Goal: Information Seeking & Learning: Learn about a topic

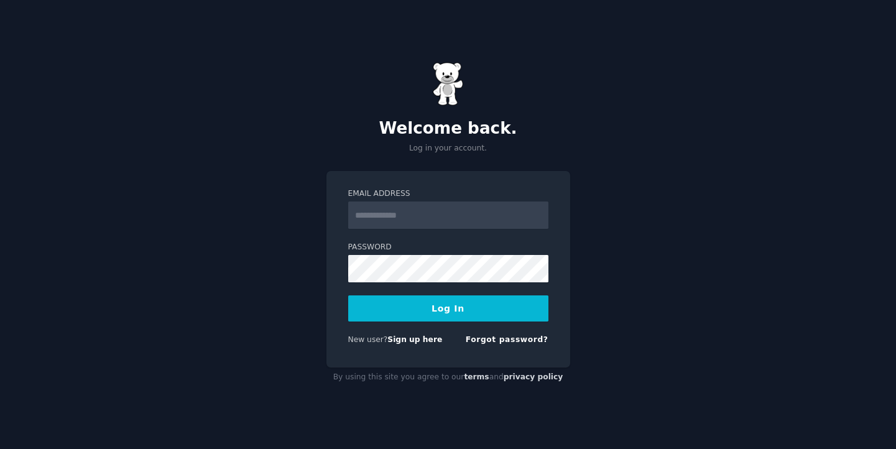
click at [419, 215] on input "Email Address" at bounding box center [448, 215] width 200 height 27
type input "**********"
click at [348, 295] on button "Log In" at bounding box center [448, 308] width 200 height 26
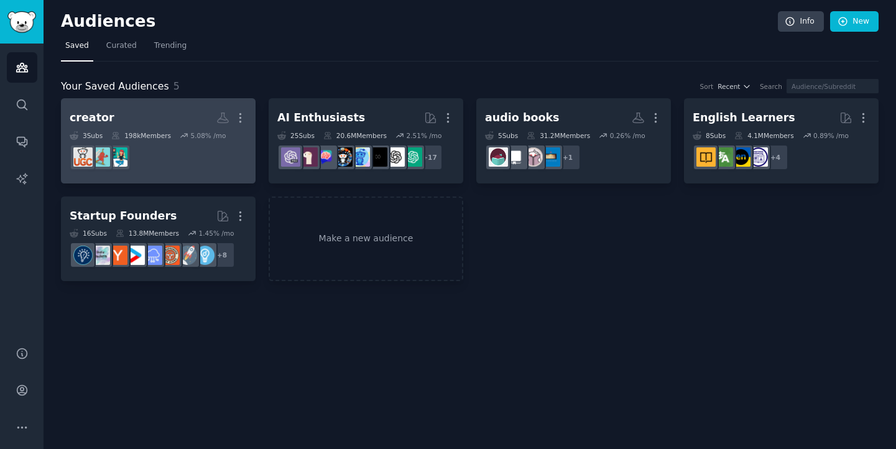
click at [182, 144] on dd at bounding box center [158, 157] width 177 height 35
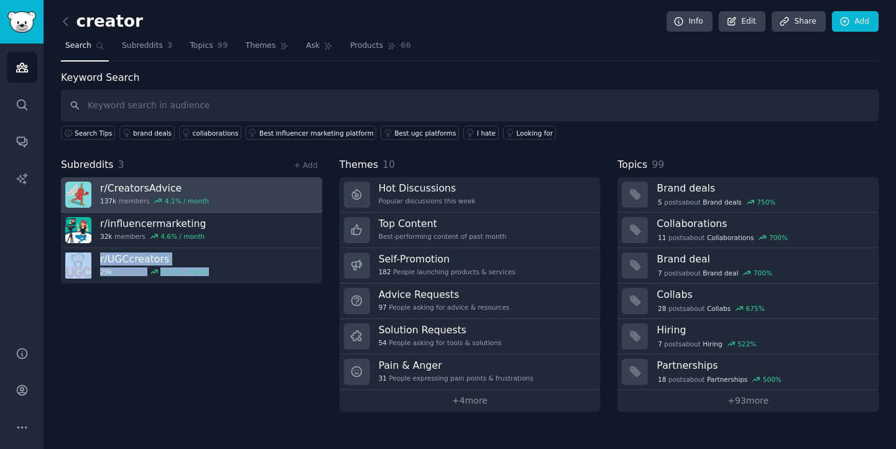
click at [172, 183] on h3 "r/ CreatorsAdvice" at bounding box center [154, 188] width 109 height 13
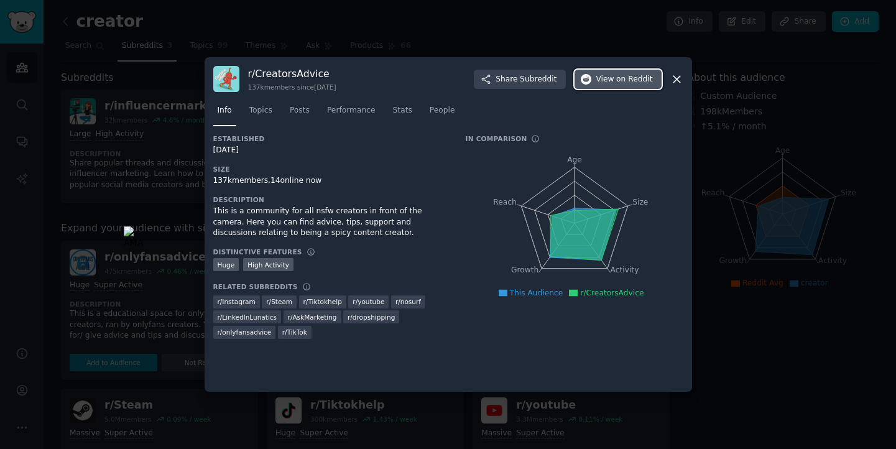
click at [640, 78] on span "on Reddit" at bounding box center [634, 79] width 36 height 11
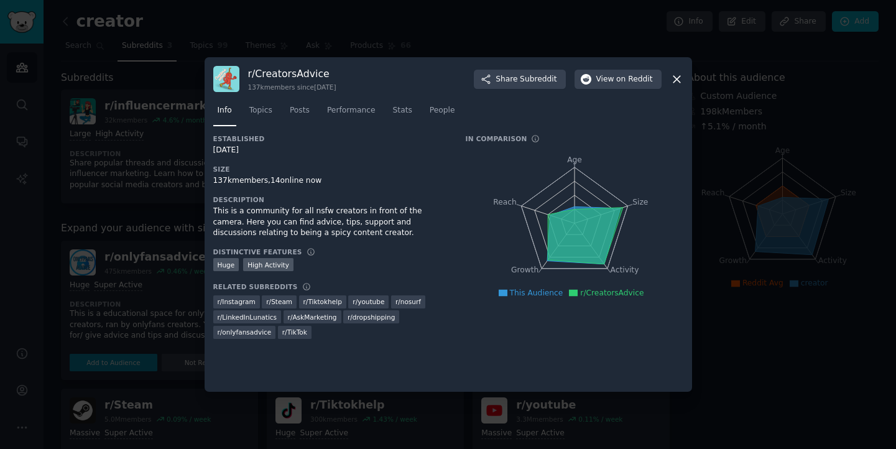
click at [156, 203] on div at bounding box center [448, 224] width 896 height 449
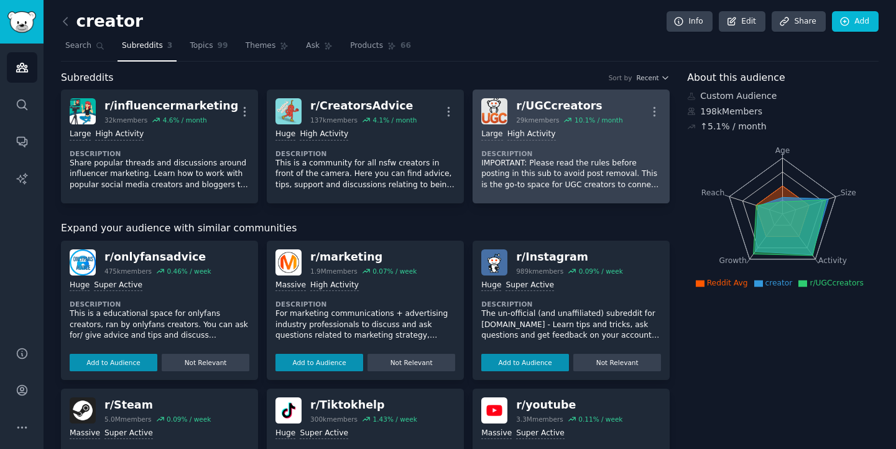
click at [529, 102] on div "r/ UGCcreators" at bounding box center [569, 106] width 106 height 16
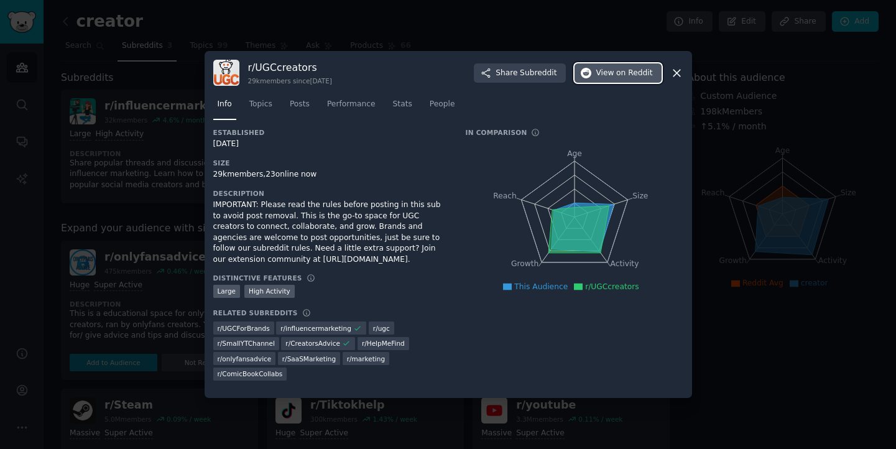
click at [619, 75] on span "on Reddit" at bounding box center [634, 73] width 36 height 11
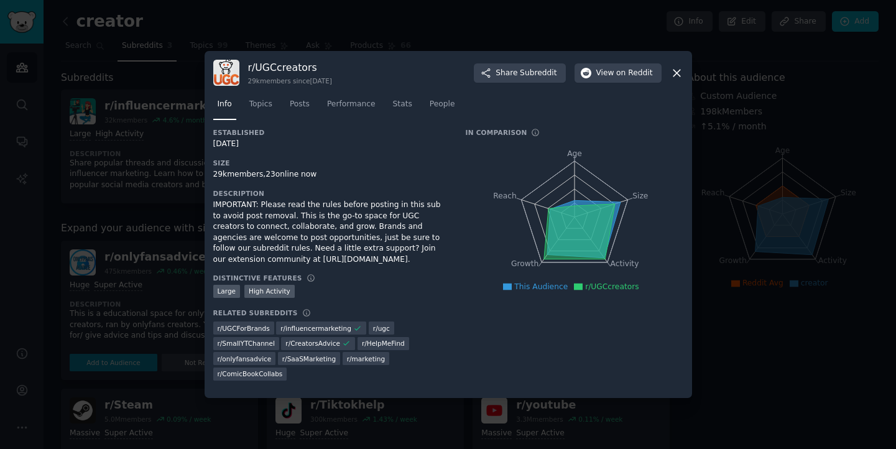
click at [202, 221] on div at bounding box center [448, 224] width 896 height 449
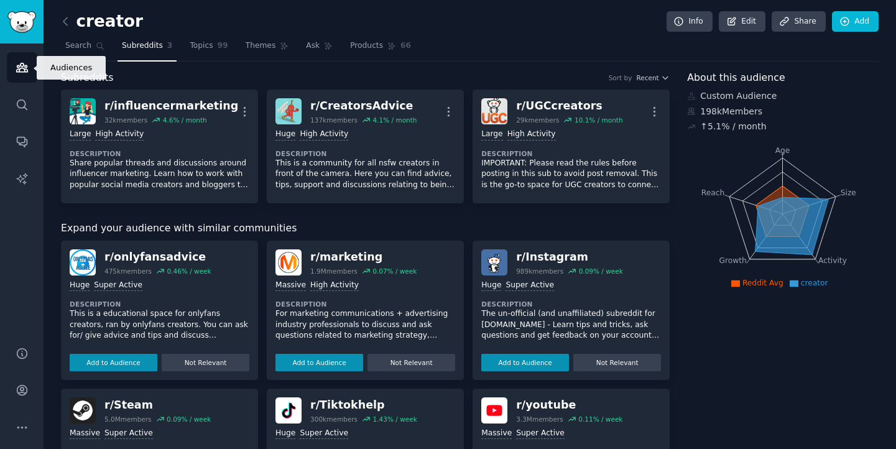
click at [35, 73] on link "Audiences" at bounding box center [22, 67] width 30 height 30
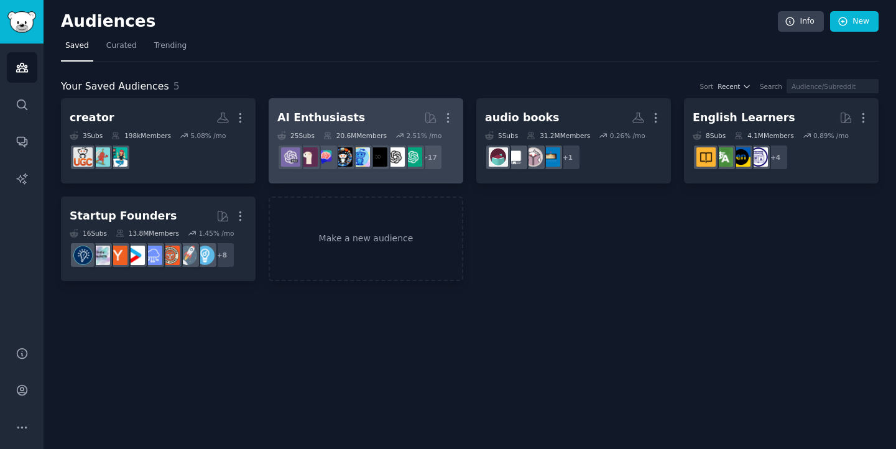
click at [328, 117] on div "AI Enthusiasts" at bounding box center [321, 118] width 88 height 16
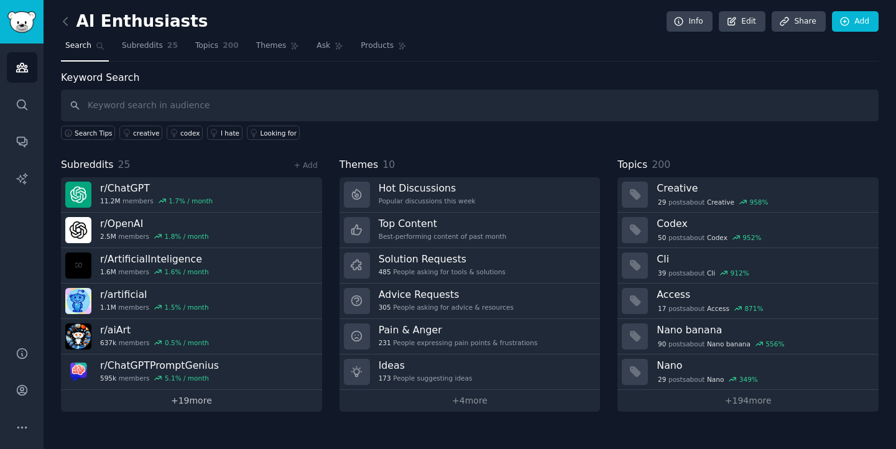
click at [231, 398] on link "+ 19 more" at bounding box center [191, 401] width 261 height 22
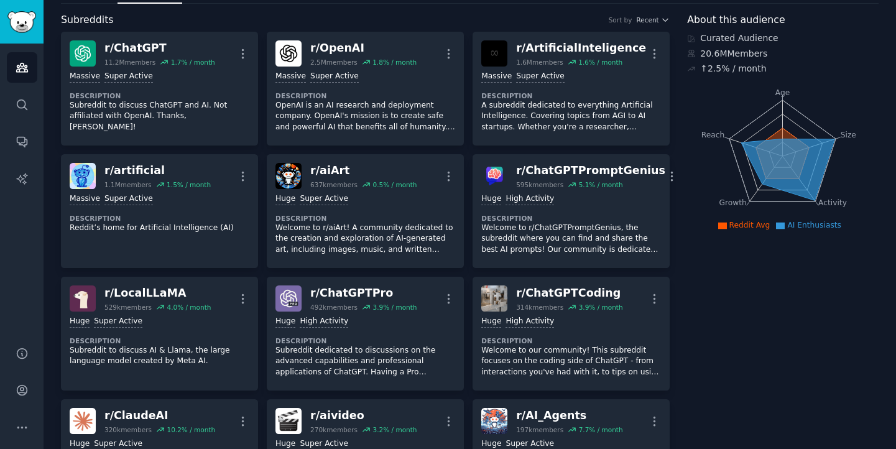
scroll to position [41, 0]
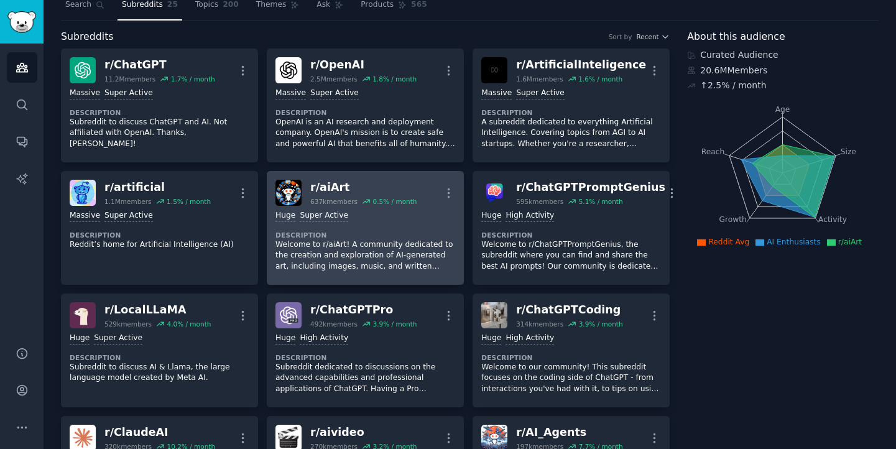
click at [331, 185] on div "r/ aiArt" at bounding box center [363, 188] width 106 height 16
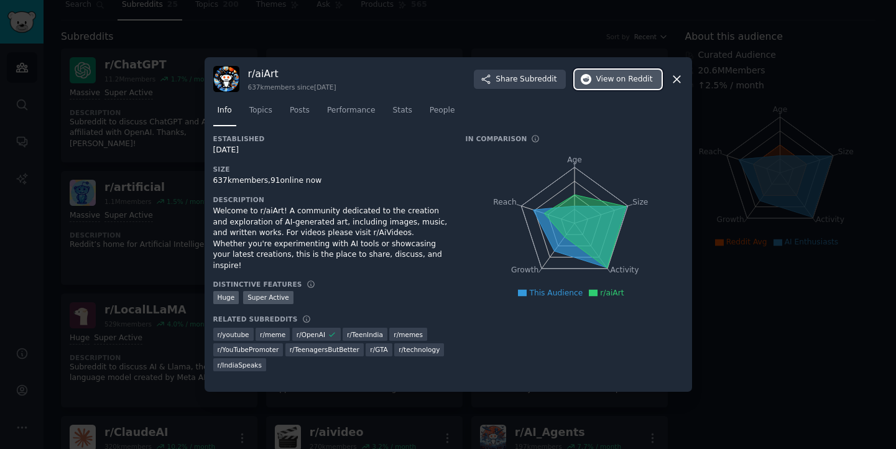
click at [643, 78] on span "on Reddit" at bounding box center [634, 79] width 36 height 11
click at [739, 203] on div at bounding box center [448, 224] width 896 height 449
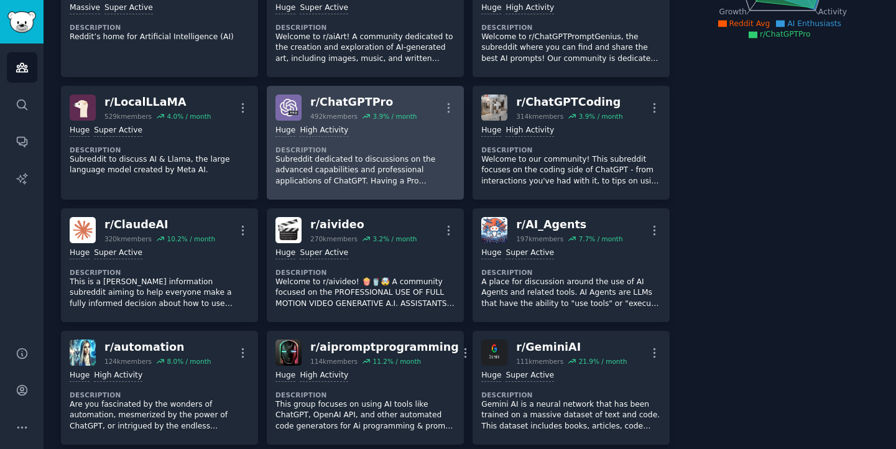
scroll to position [289, 0]
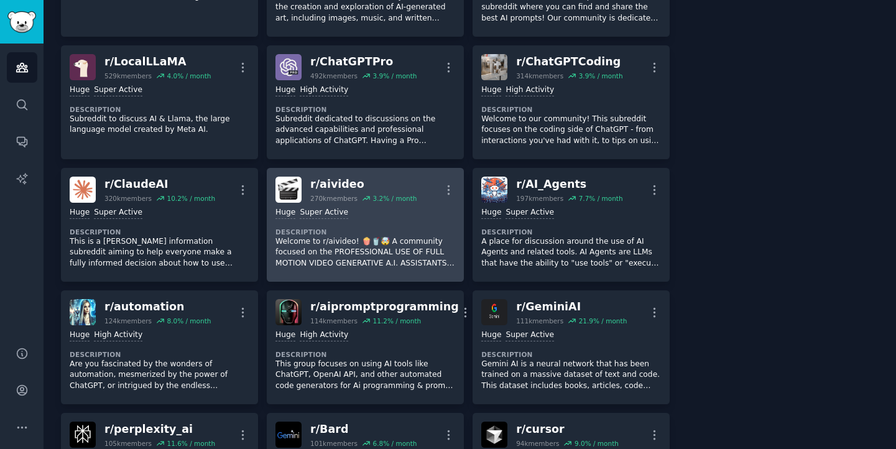
click at [335, 183] on div "r/ aivideo" at bounding box center [363, 185] width 106 height 16
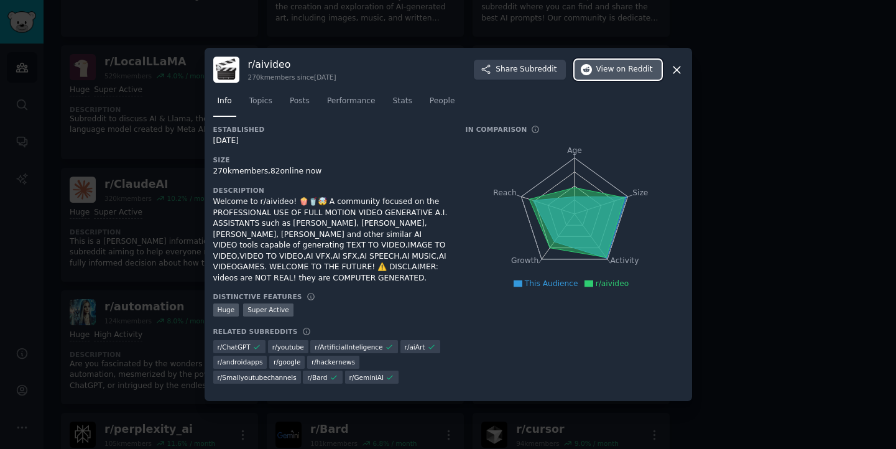
click at [626, 68] on span "on Reddit" at bounding box center [634, 69] width 36 height 11
click at [728, 86] on div at bounding box center [448, 224] width 896 height 449
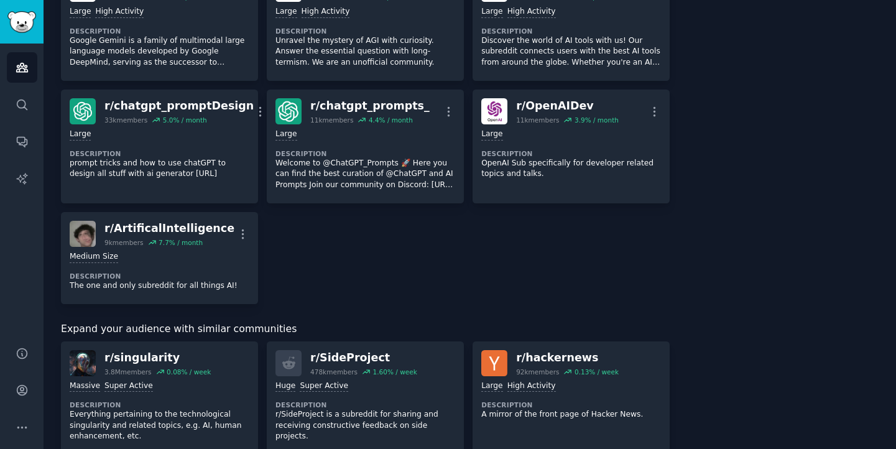
scroll to position [998, 0]
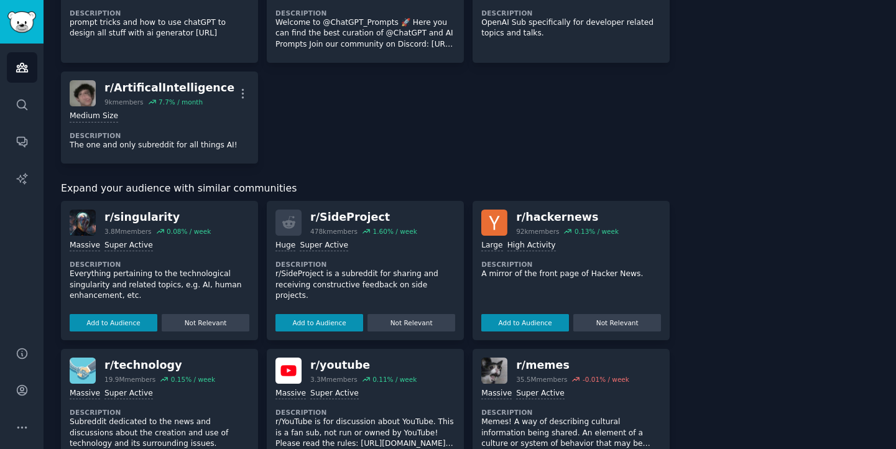
click at [141, 218] on div "r/ singularity" at bounding box center [158, 218] width 106 height 16
drag, startPoint x: 166, startPoint y: 215, endPoint x: 113, endPoint y: 215, distance: 52.9
click at [113, 216] on div "r/ singularity" at bounding box center [158, 218] width 106 height 16
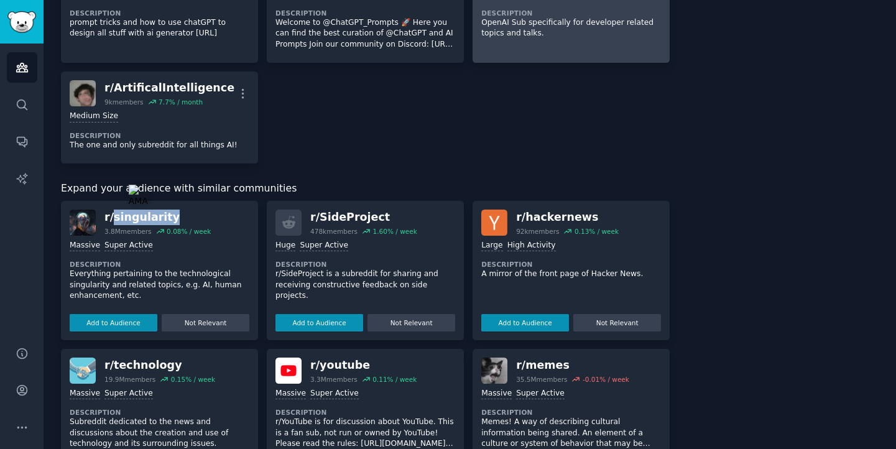
copy div "singularity"
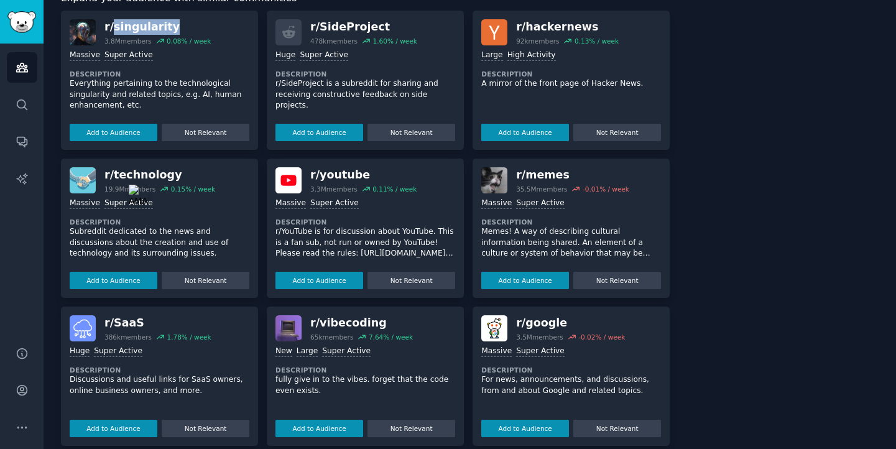
scroll to position [1130, 0]
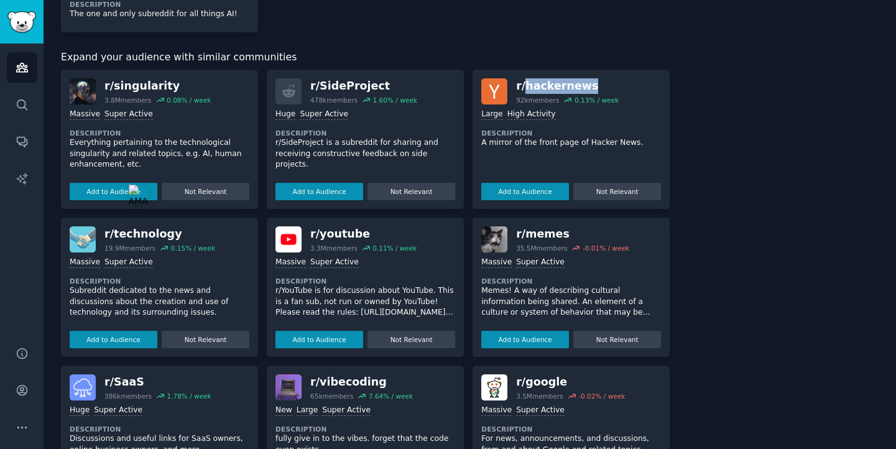
drag, startPoint x: 587, startPoint y: 87, endPoint x: 524, endPoint y: 88, distance: 63.5
click at [524, 88] on div "r/ hackernews" at bounding box center [567, 86] width 103 height 16
copy div "hackernews"
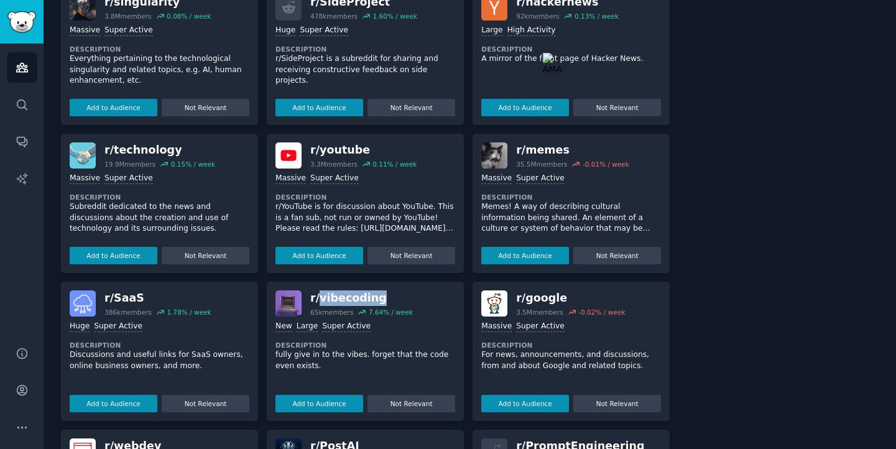
drag, startPoint x: 373, startPoint y: 300, endPoint x: 318, endPoint y: 300, distance: 55.4
click at [318, 300] on div "r/ vibecoding" at bounding box center [361, 299] width 103 height 16
copy div "vibecoding"
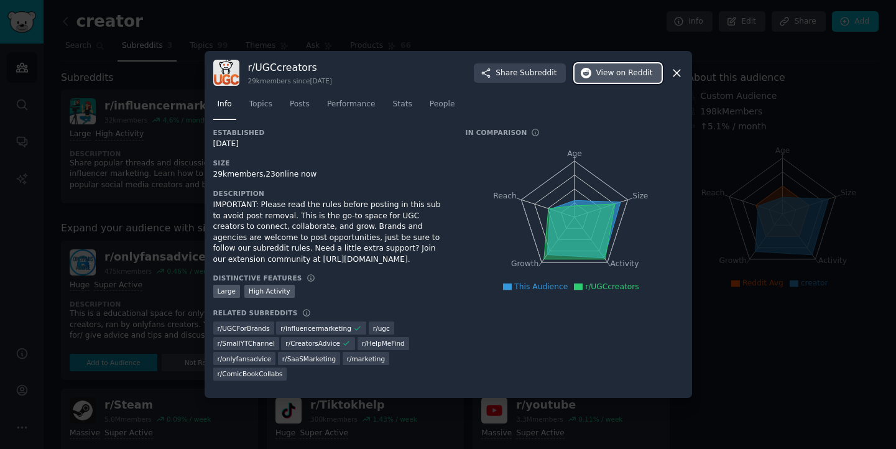
click at [618, 78] on span "on Reddit" at bounding box center [634, 73] width 36 height 11
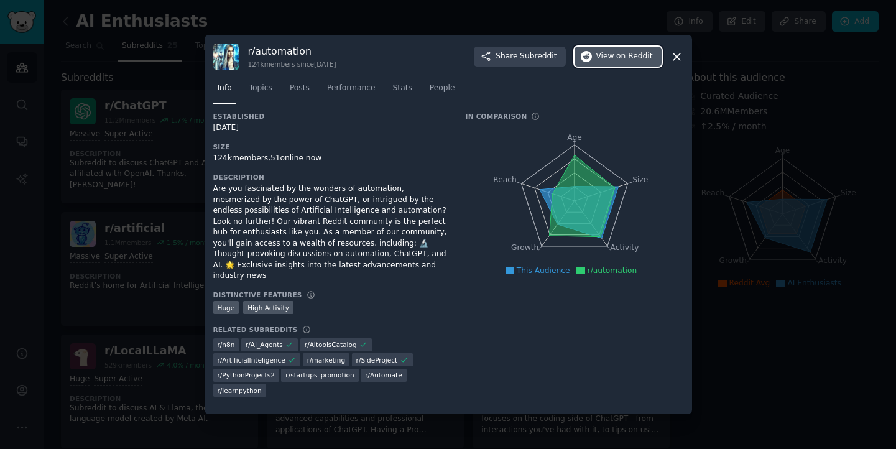
click at [617, 62] on span "View on Reddit" at bounding box center [625, 56] width 57 height 11
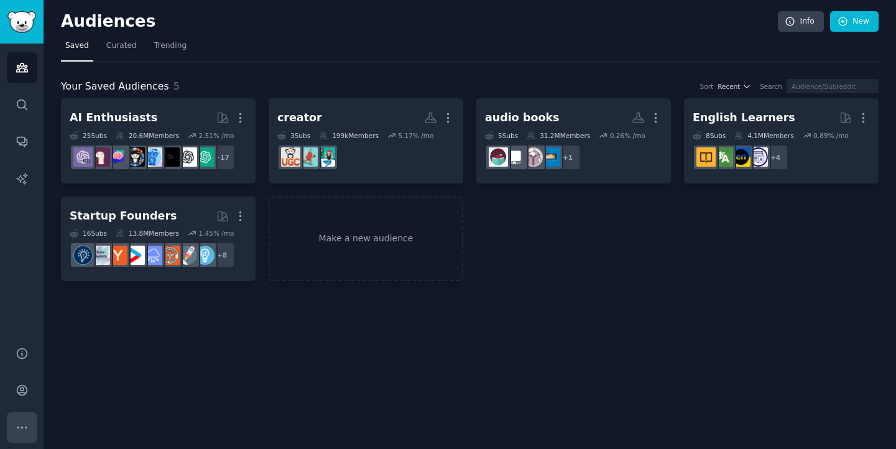
click at [16, 433] on icon "Sidebar" at bounding box center [22, 427] width 13 height 13
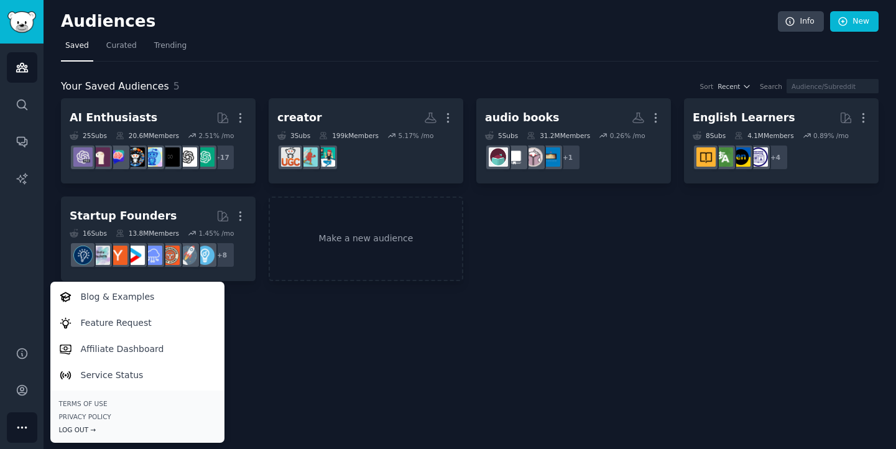
click at [76, 429] on div "Log Out →" at bounding box center [137, 430] width 157 height 9
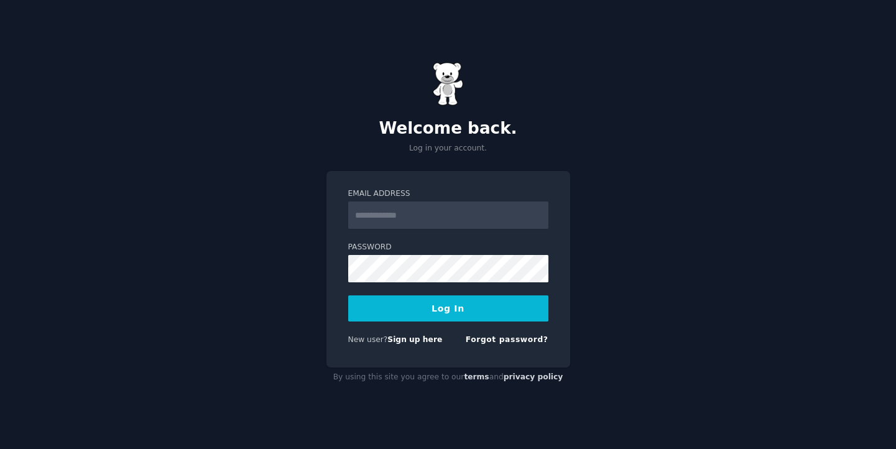
click at [422, 227] on input "Email Address" at bounding box center [448, 215] width 200 height 27
click at [427, 303] on button "Log In" at bounding box center [448, 308] width 200 height 26
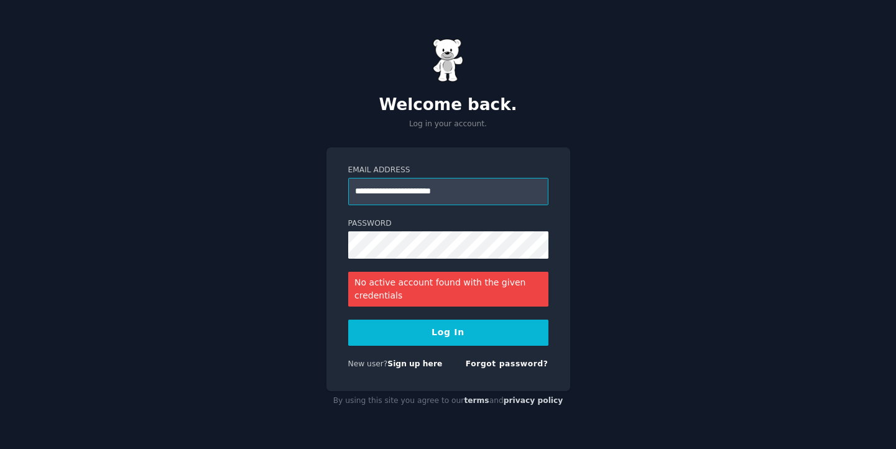
drag, startPoint x: 485, startPoint y: 198, endPoint x: 321, endPoint y: 192, distance: 163.7
click at [321, 192] on div "**********" at bounding box center [448, 224] width 896 height 449
click at [320, 243] on div "**********" at bounding box center [448, 224] width 896 height 449
click at [448, 337] on button "Log In" at bounding box center [448, 333] width 200 height 26
click at [106, 423] on div "**********" at bounding box center [452, 224] width 905 height 449
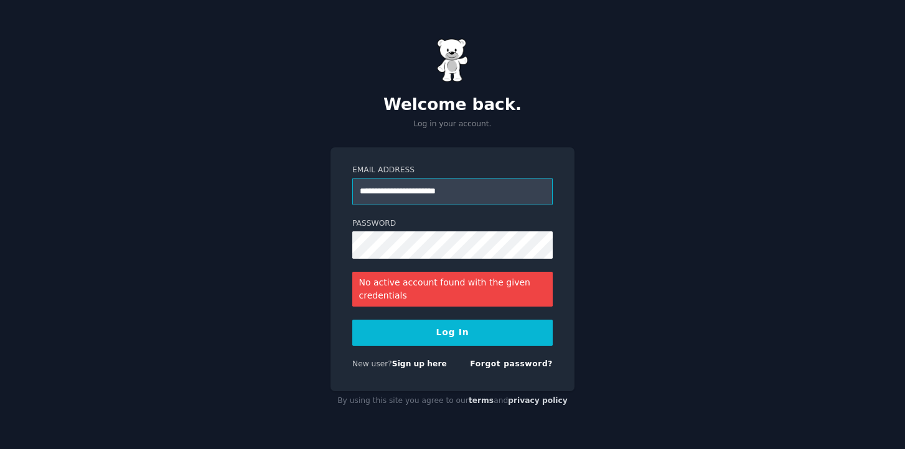
drag, startPoint x: 391, startPoint y: 193, endPoint x: 358, endPoint y: 193, distance: 33.0
click at [358, 193] on input "**********" at bounding box center [452, 191] width 200 height 27
drag, startPoint x: 473, startPoint y: 192, endPoint x: 276, endPoint y: 191, distance: 197.8
click at [276, 191] on div "**********" at bounding box center [452, 224] width 905 height 449
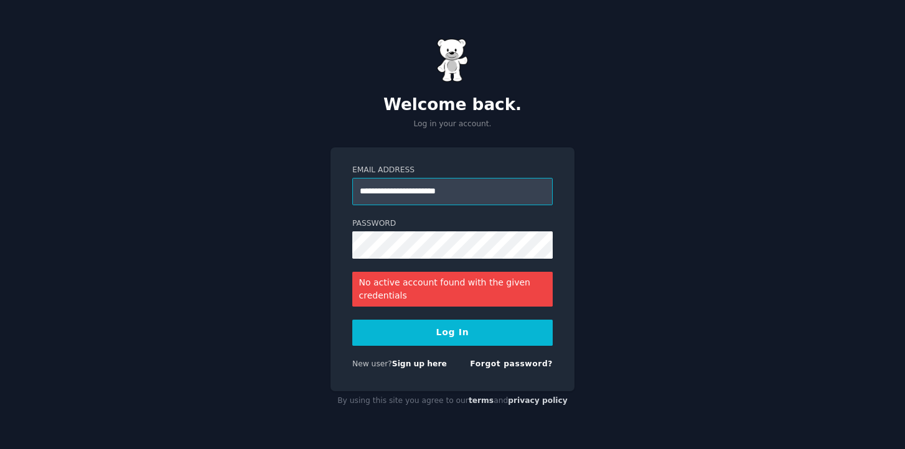
paste input "email"
type input "**********"
click at [461, 330] on button "Log In" at bounding box center [452, 333] width 200 height 26
click at [282, 240] on div "**********" at bounding box center [452, 224] width 905 height 449
click at [428, 338] on button "Log In" at bounding box center [452, 333] width 200 height 26
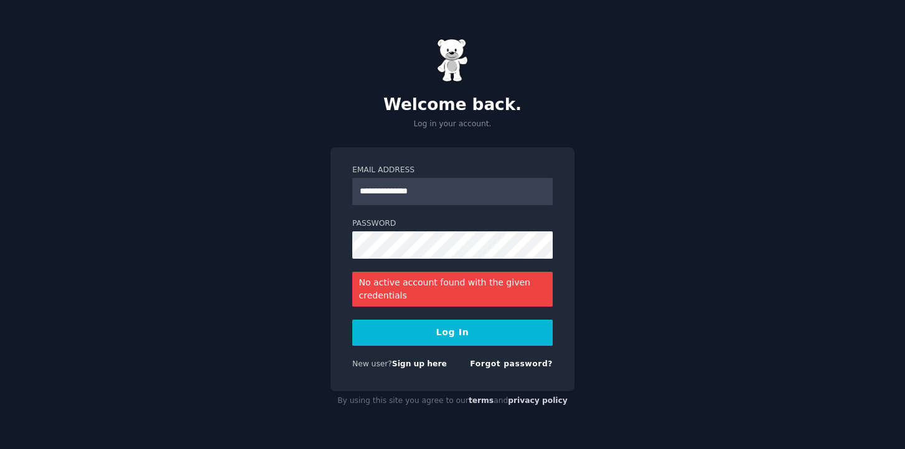
click at [424, 334] on button "Log In" at bounding box center [452, 333] width 200 height 26
